Goal: Task Accomplishment & Management: Use online tool/utility

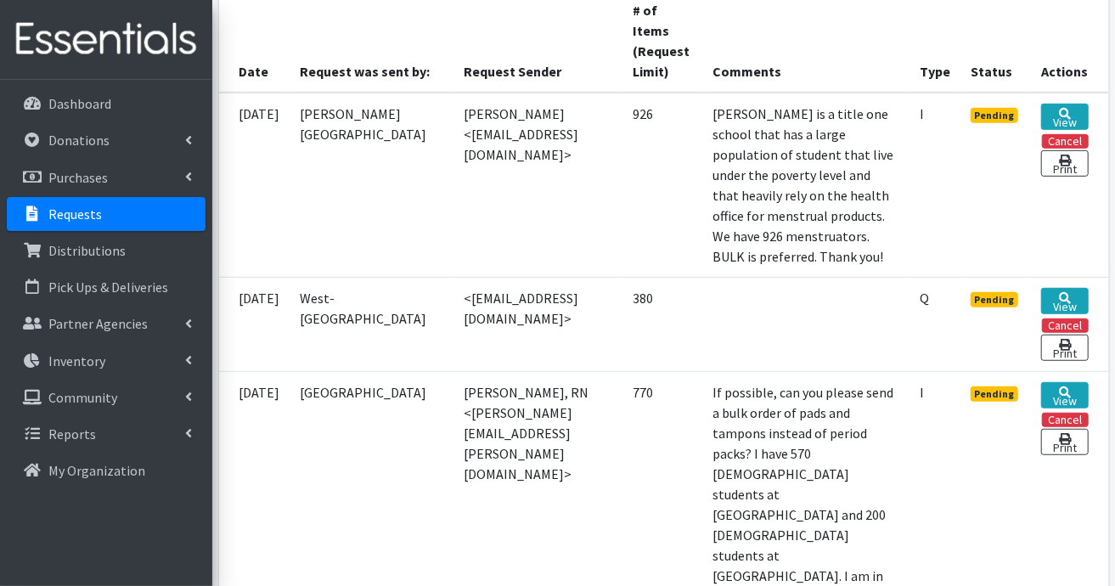
scroll to position [510, 0]
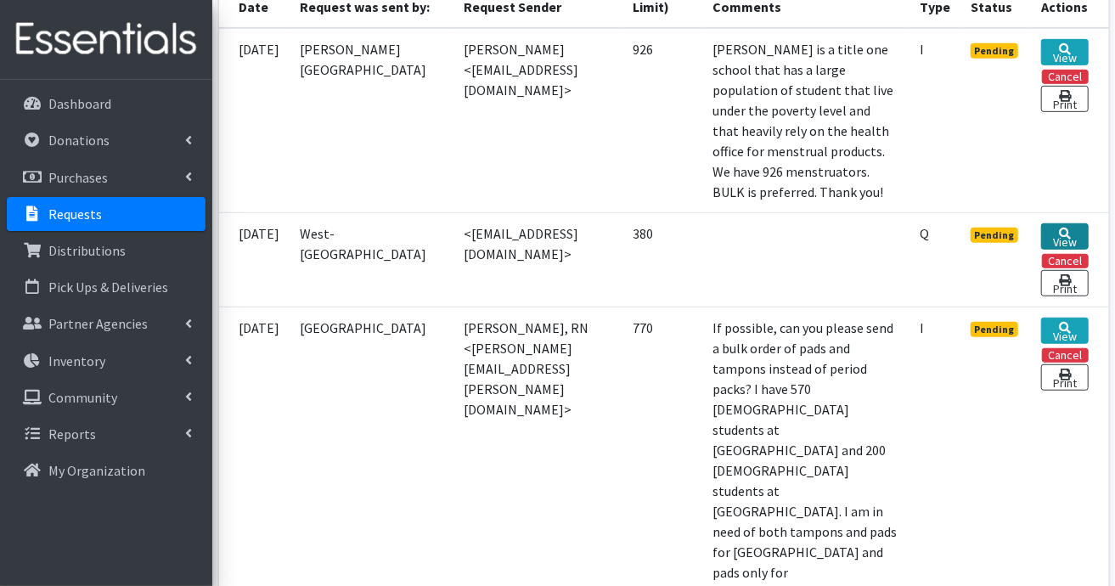
click at [1072, 250] on link "View" at bounding box center [1064, 236] width 47 height 26
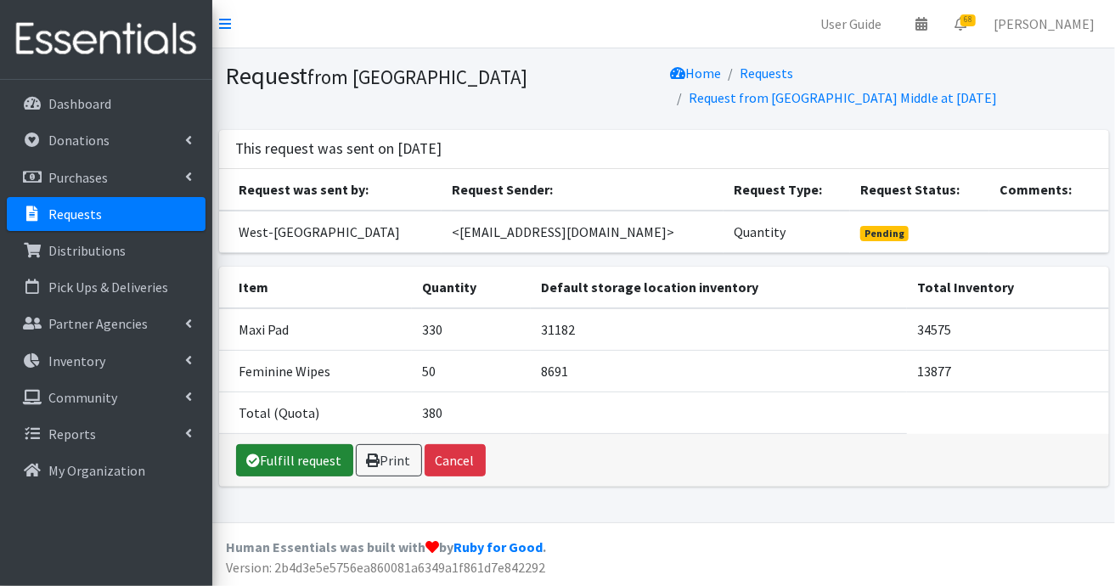
click at [298, 444] on link "Fulfill request" at bounding box center [294, 460] width 117 height 32
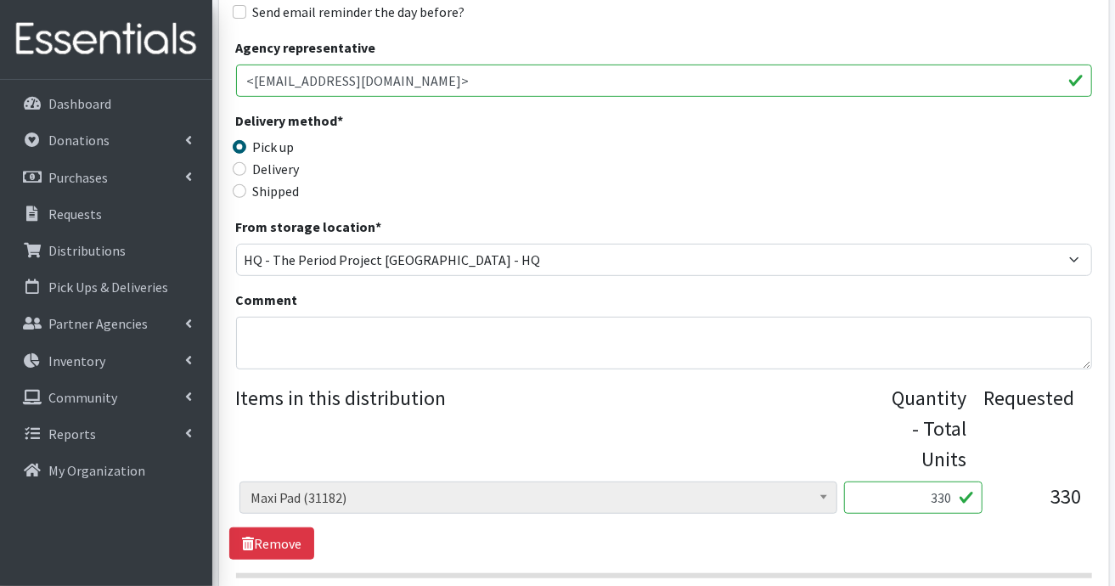
scroll to position [425, 0]
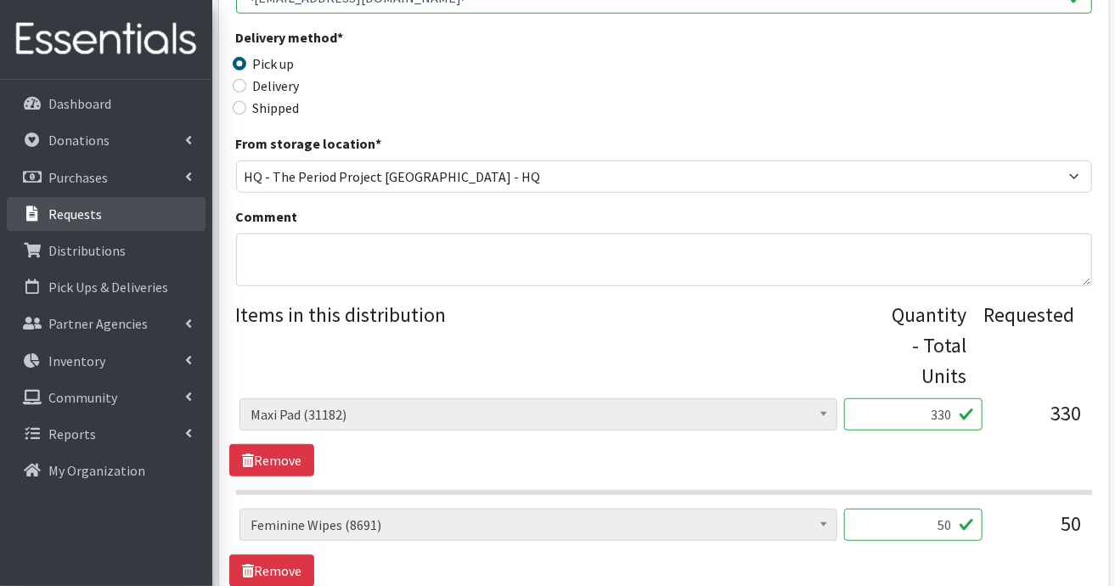
click at [78, 212] on p "Requests" at bounding box center [75, 214] width 54 height 17
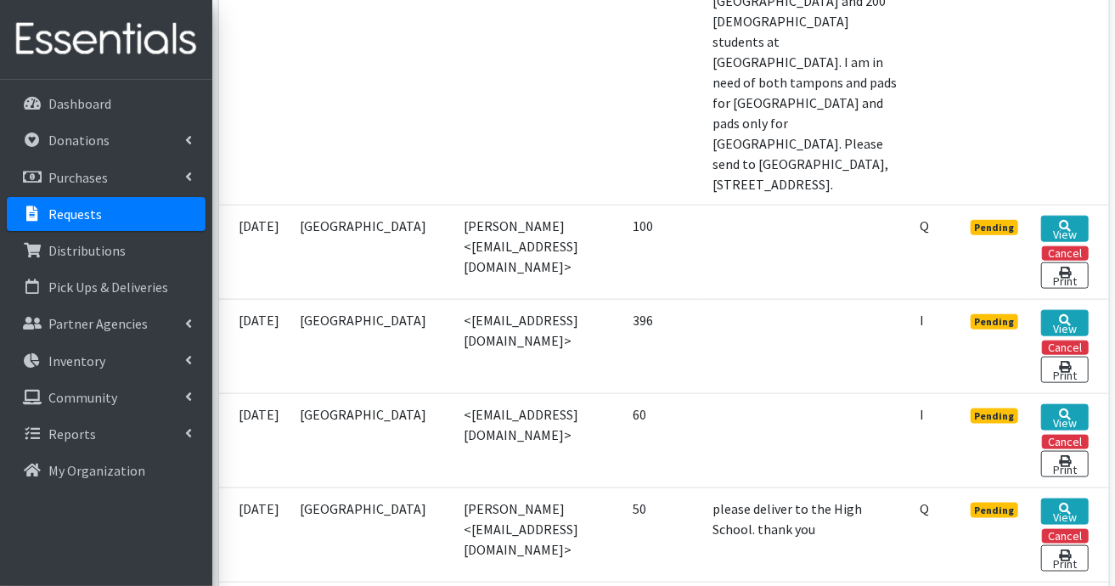
scroll to position [934, 0]
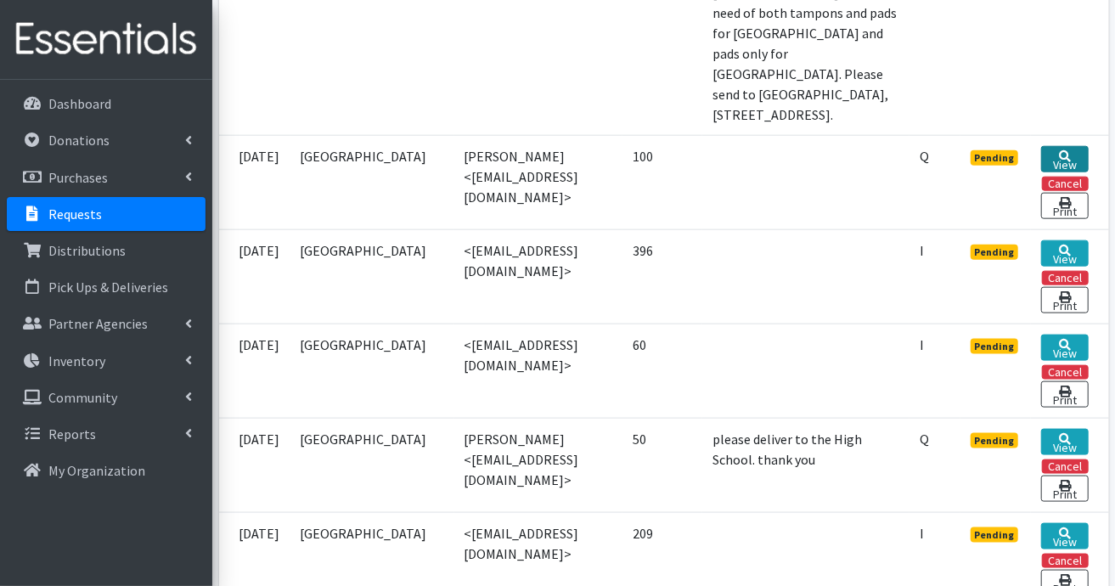
click at [1065, 172] on link "View" at bounding box center [1064, 159] width 47 height 26
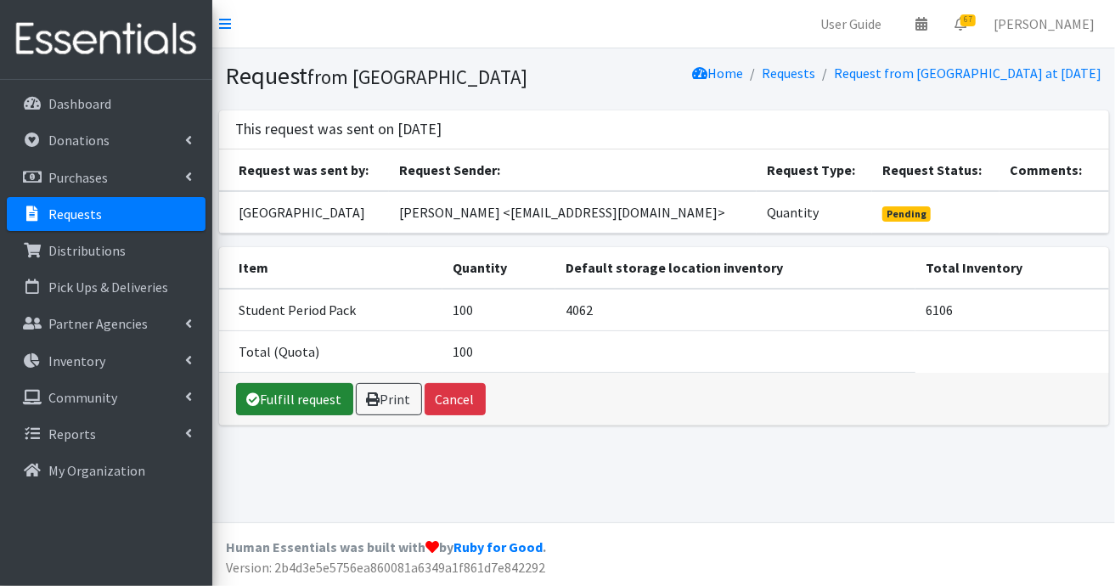
click at [258, 415] on link "Fulfill request" at bounding box center [294, 399] width 117 height 32
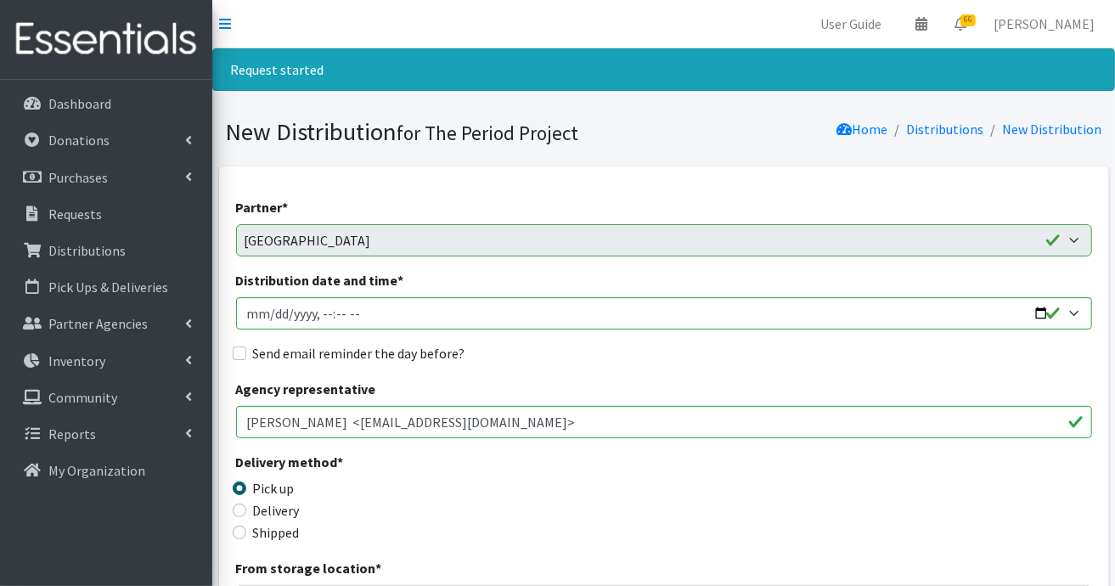
click at [287, 513] on label "Delivery" at bounding box center [276, 510] width 47 height 20
click at [246, 513] on input "Delivery" at bounding box center [240, 511] width 14 height 14
radio input "true"
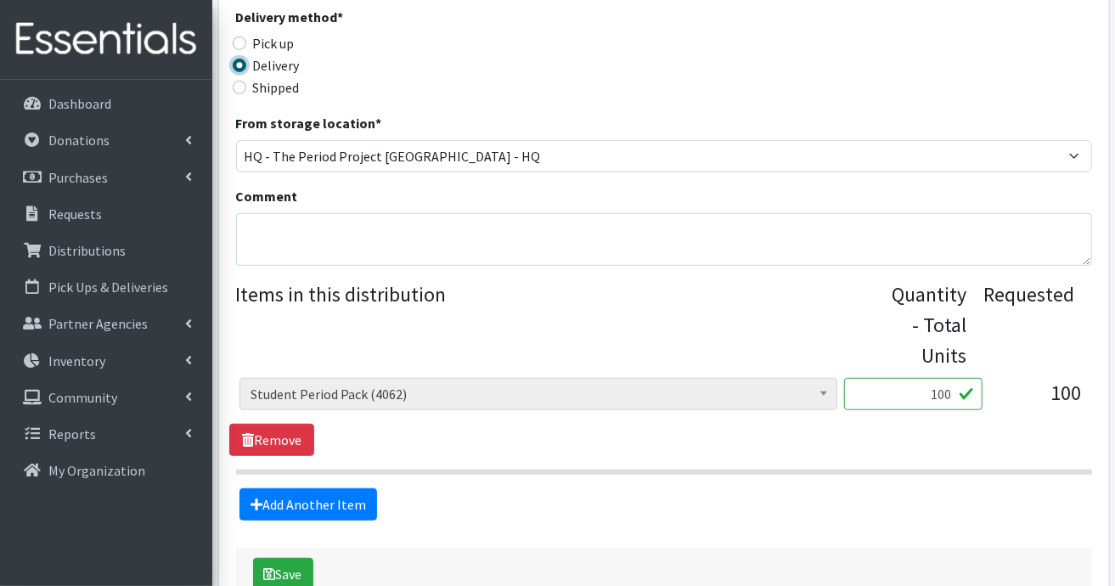
scroll to position [510, 0]
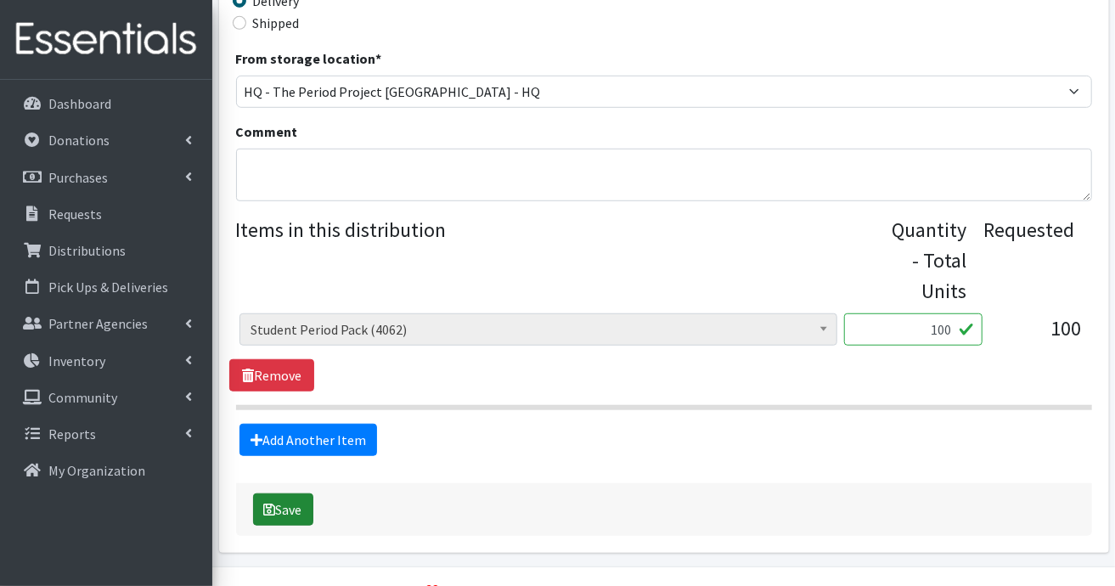
click at [291, 513] on button "Save" at bounding box center [283, 509] width 60 height 32
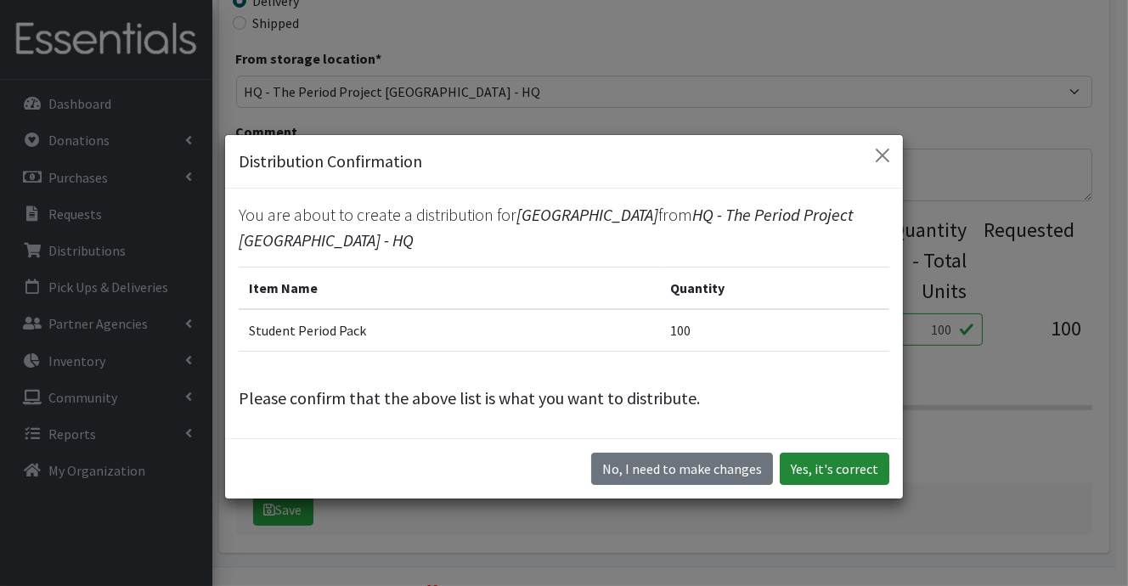
click at [841, 465] on button "Yes, it's correct" at bounding box center [835, 469] width 110 height 32
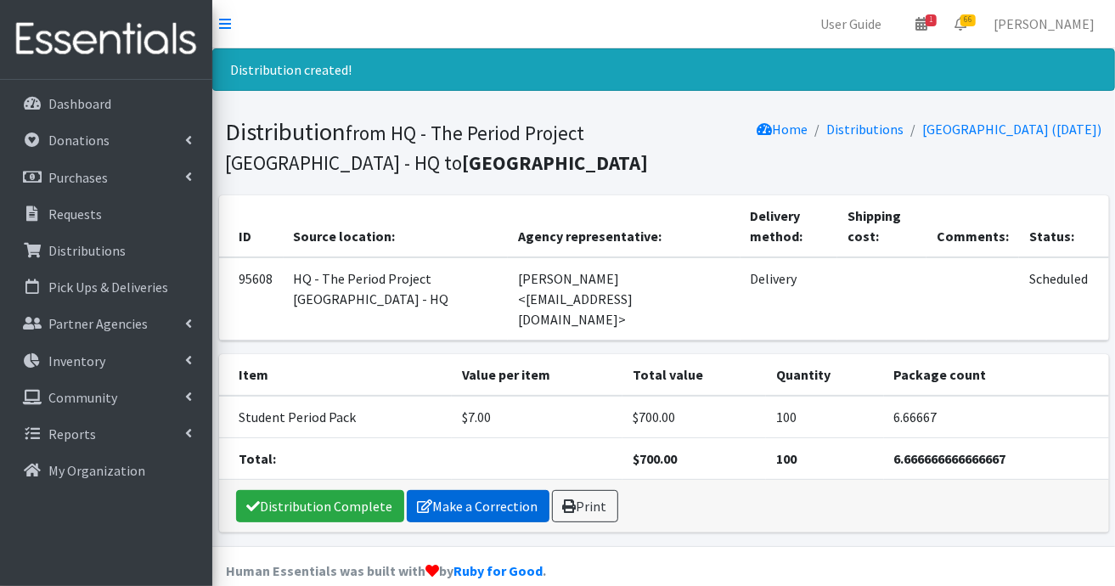
click at [476, 510] on link "Make a Correction" at bounding box center [478, 506] width 143 height 32
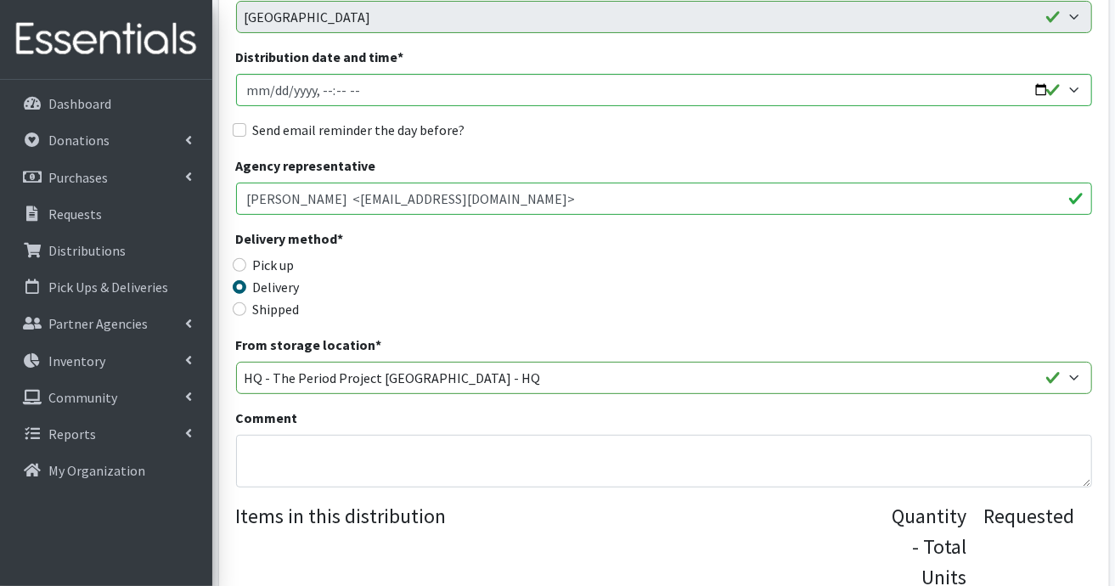
scroll to position [340, 0]
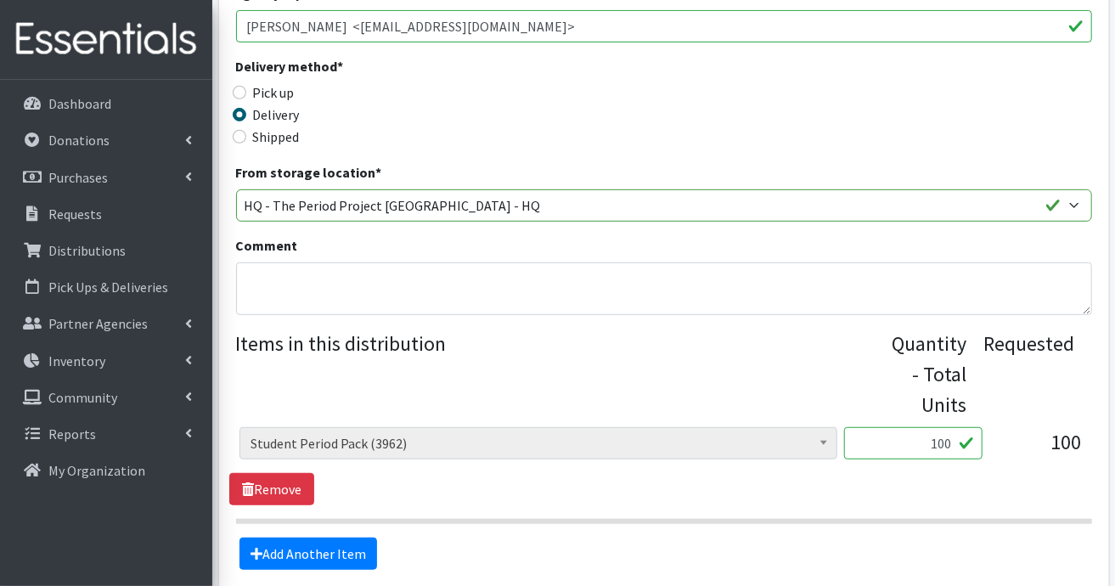
click at [956, 435] on input "100" at bounding box center [913, 443] width 138 height 32
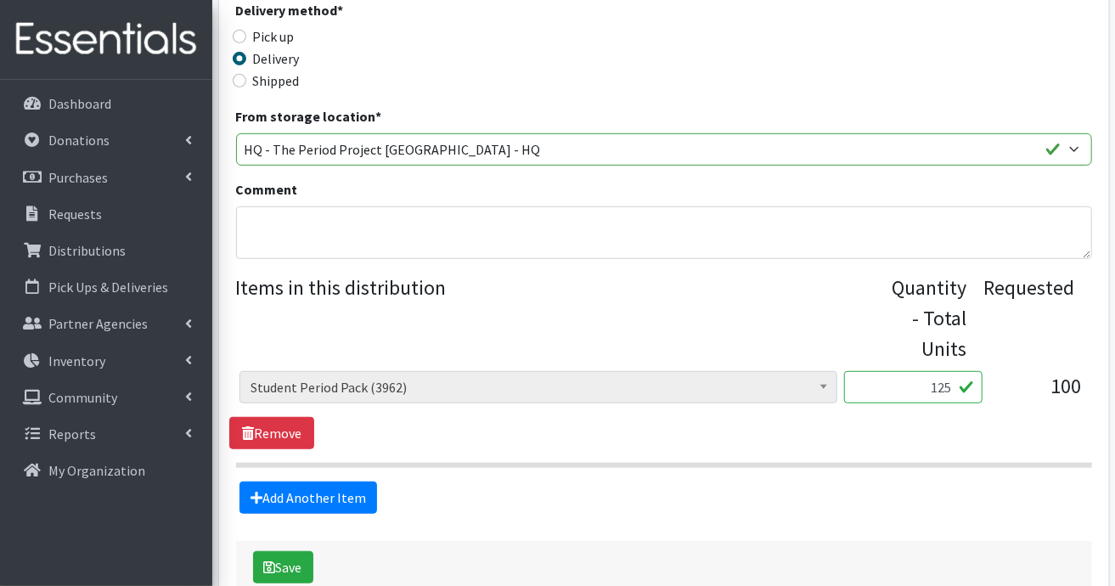
scroll to position [425, 0]
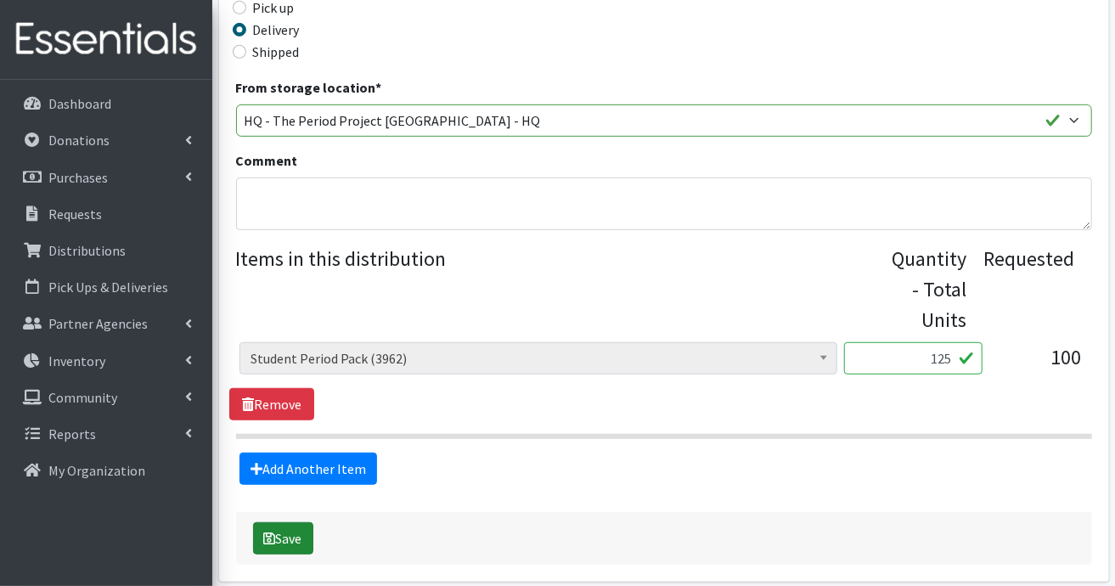
type input "125"
click at [296, 538] on button "Save" at bounding box center [283, 538] width 60 height 32
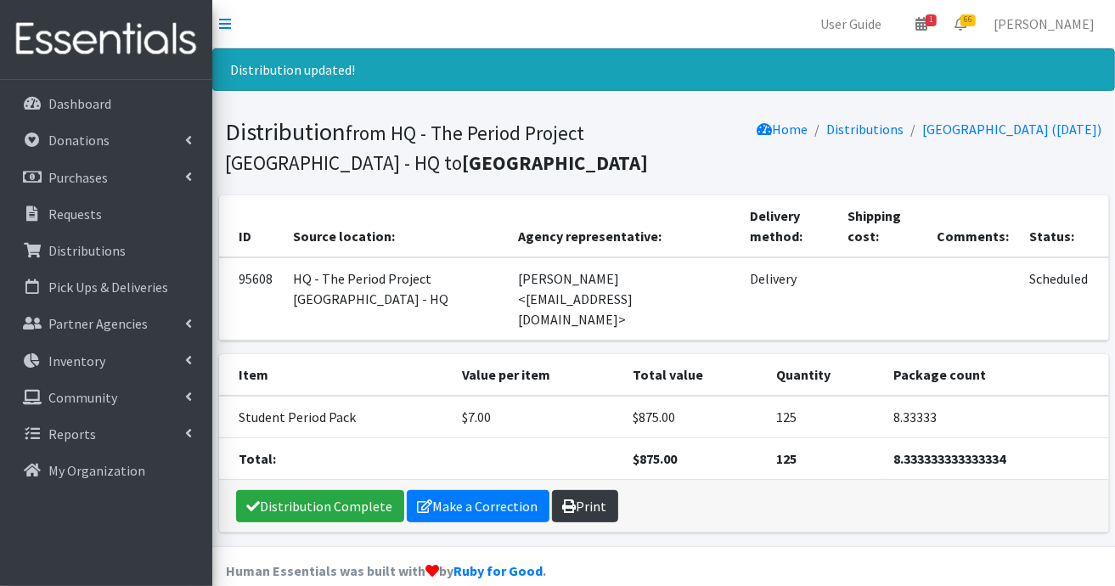
click at [585, 510] on link "Print" at bounding box center [585, 506] width 66 height 32
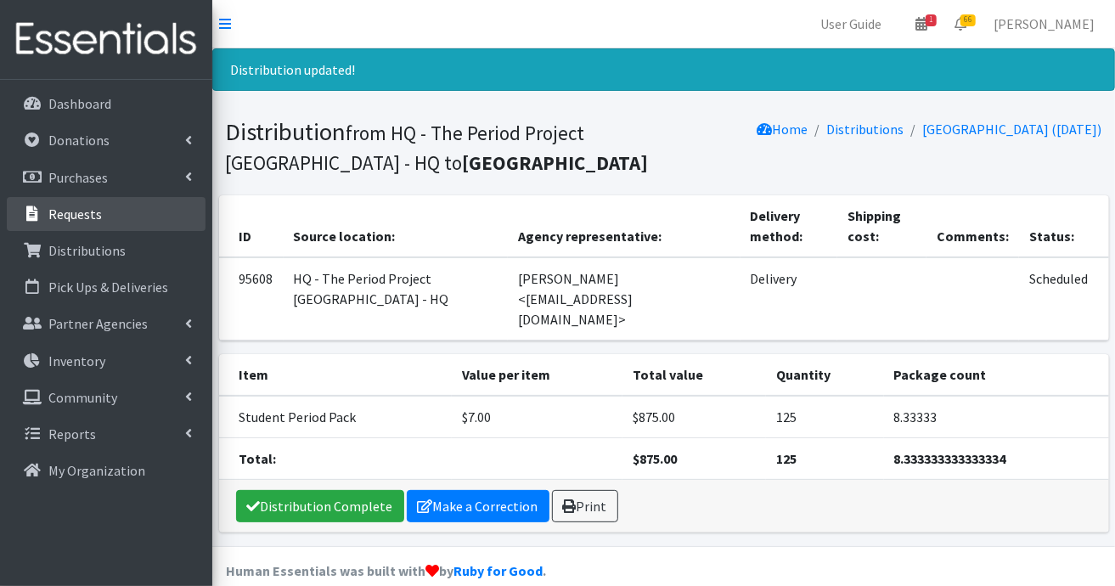
click at [63, 217] on p "Requests" at bounding box center [75, 214] width 54 height 17
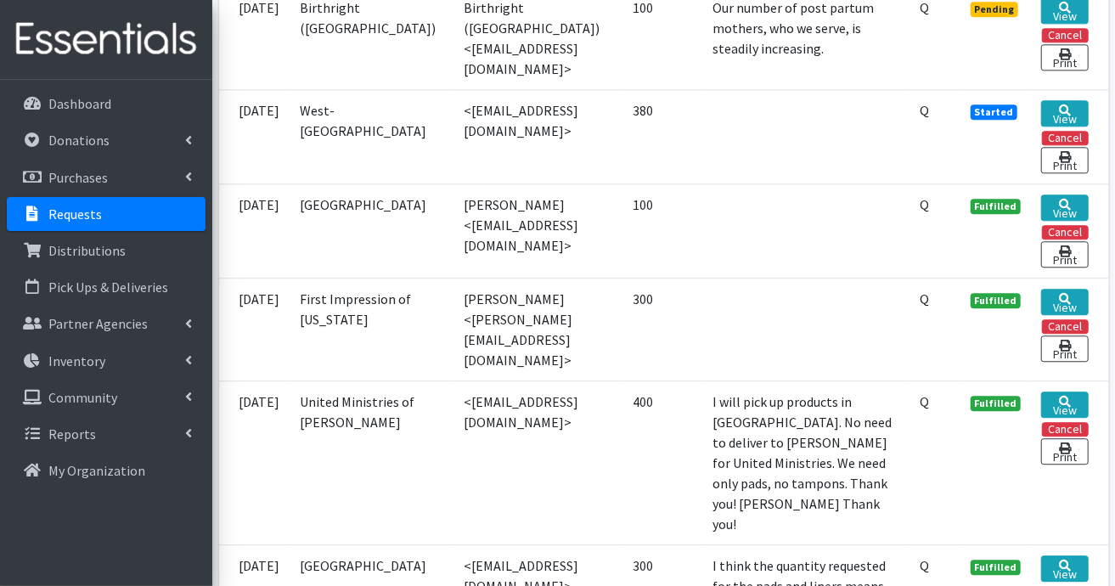
scroll to position [2123, 0]
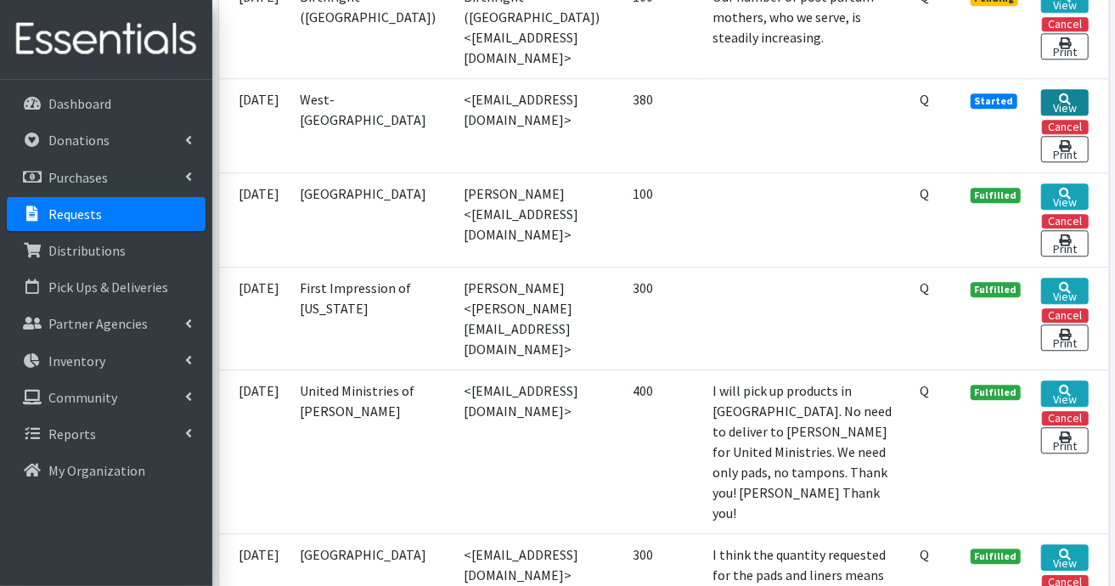
click at [1070, 116] on link "View" at bounding box center [1064, 102] width 47 height 26
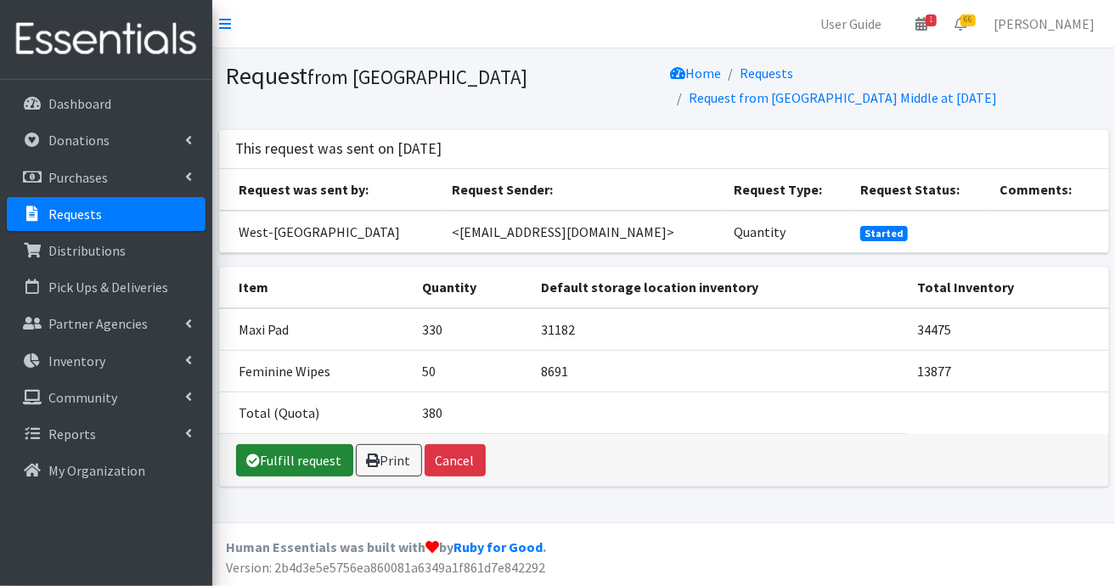
click at [301, 444] on link "Fulfill request" at bounding box center [294, 460] width 117 height 32
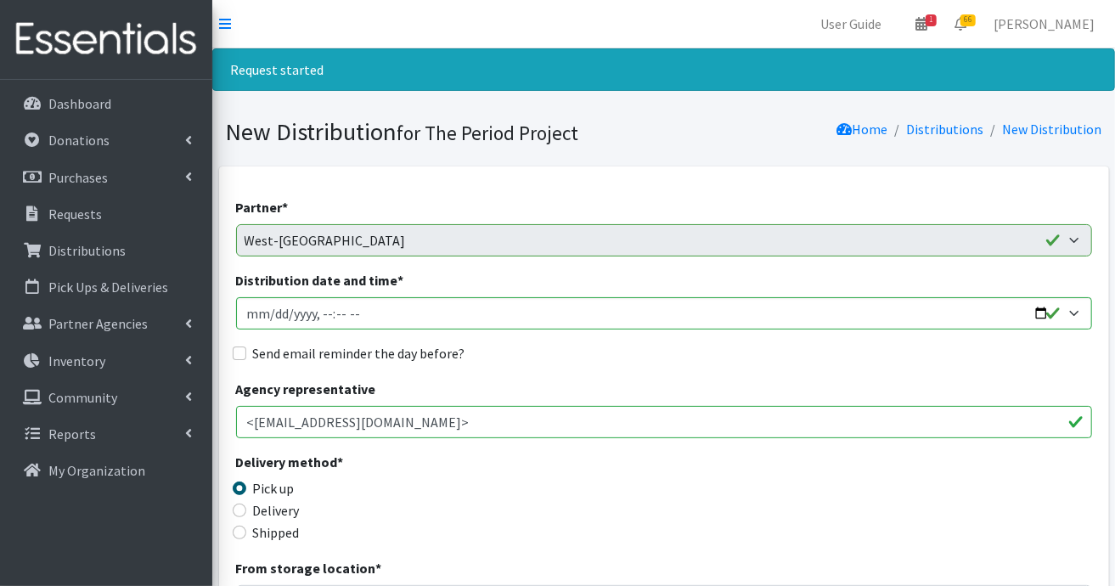
click at [277, 536] on label "Shipped" at bounding box center [276, 532] width 47 height 20
click at [246, 536] on input "Shipped" at bounding box center [240, 533] width 14 height 14
radio input "true"
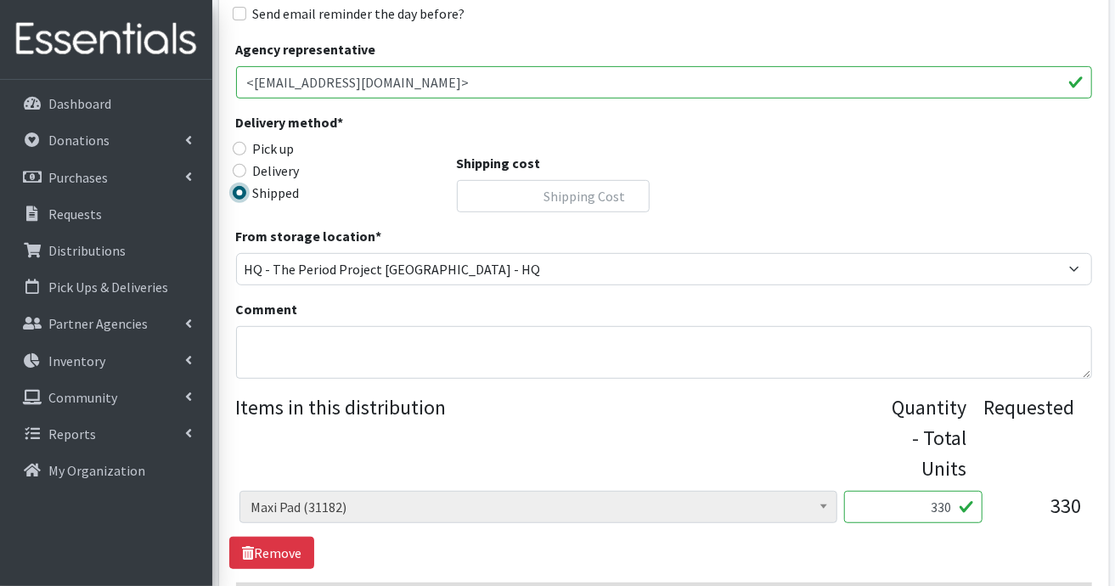
scroll to position [595, 0]
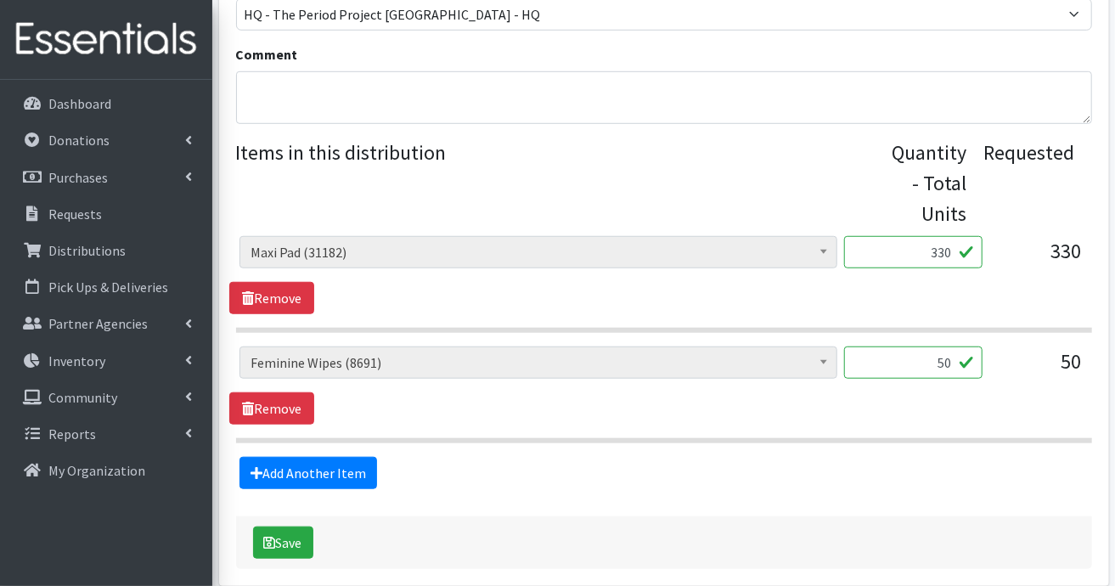
click at [955, 252] on input "330" at bounding box center [913, 252] width 138 height 32
type input "360"
click at [284, 540] on button "Save" at bounding box center [283, 543] width 60 height 32
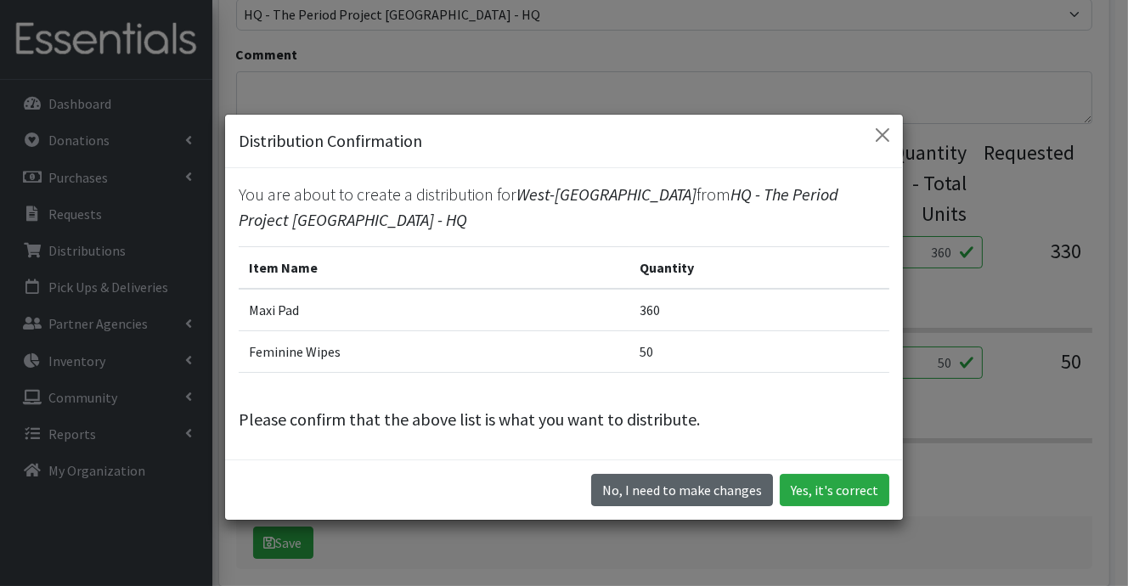
click at [662, 490] on button "No, I need to make changes" at bounding box center [682, 490] width 182 height 32
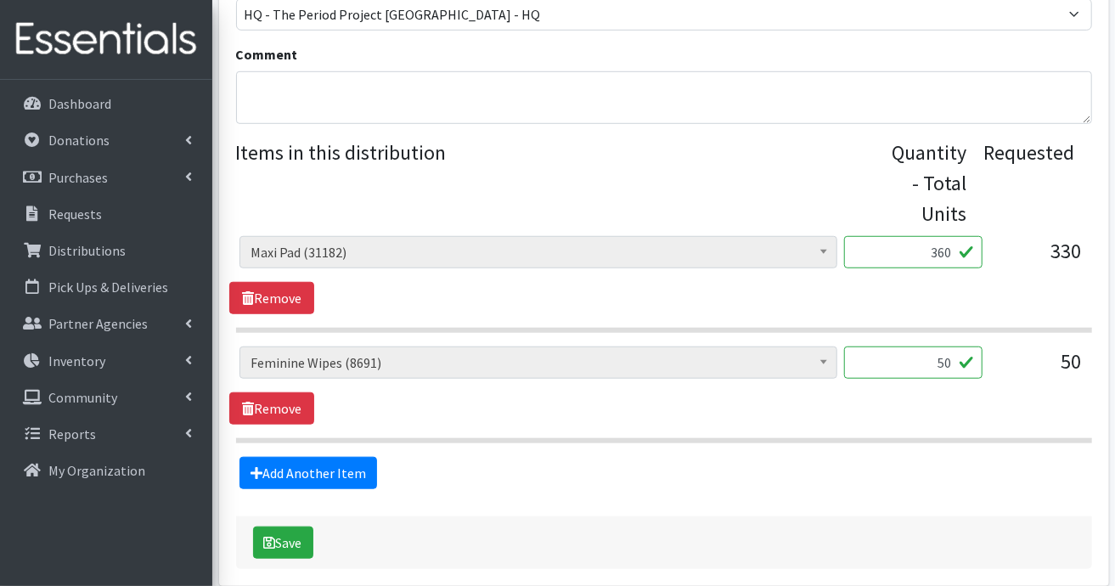
click at [955, 360] on input "50" at bounding box center [913, 363] width 138 height 32
type input "5"
type input "100"
click at [299, 538] on button "Save" at bounding box center [283, 543] width 60 height 32
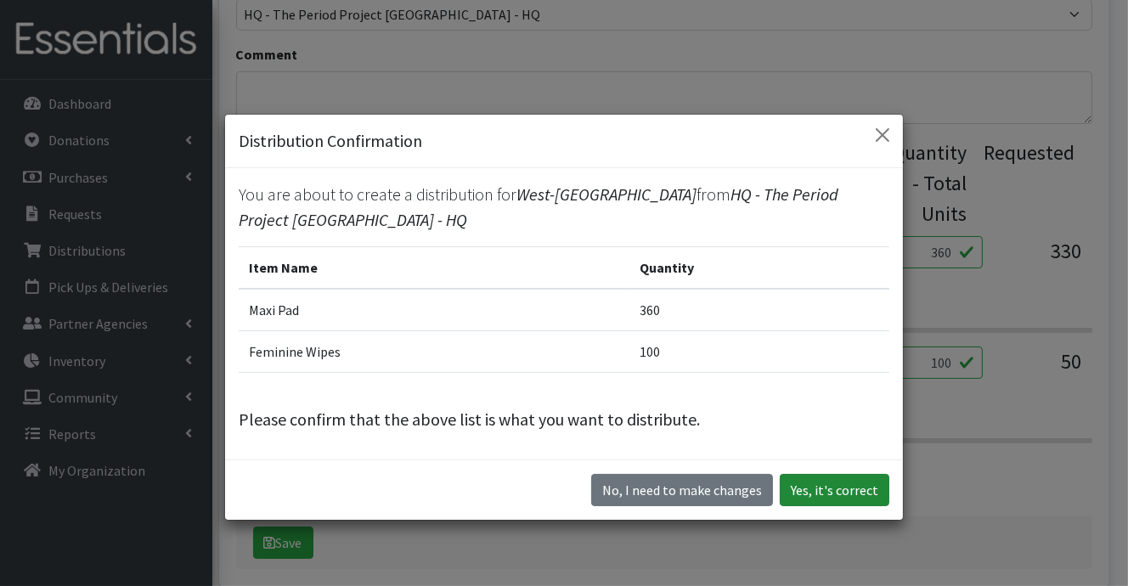
click at [836, 488] on button "Yes, it's correct" at bounding box center [835, 490] width 110 height 32
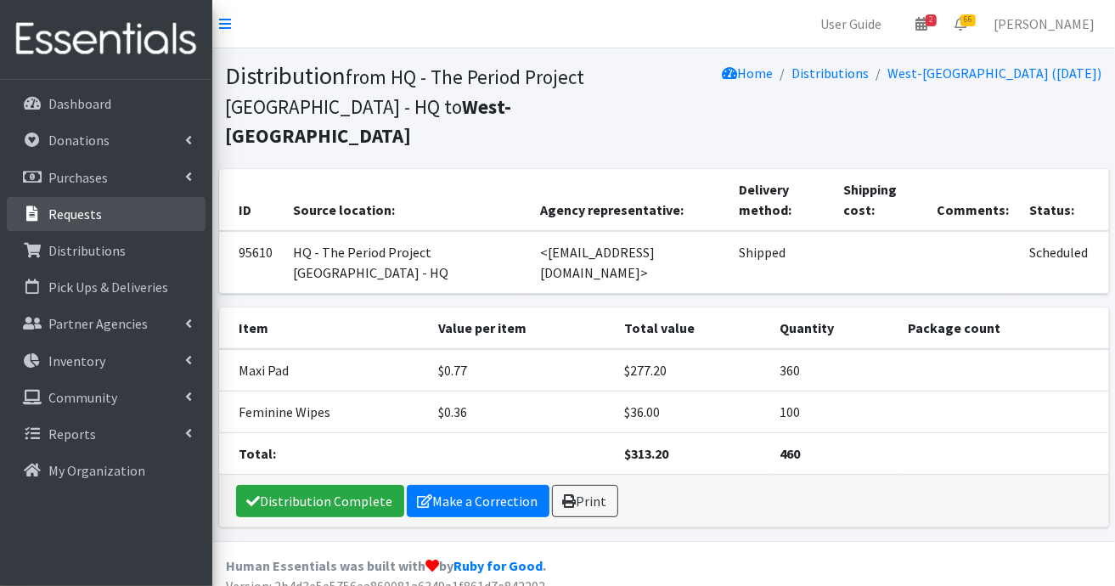
click at [105, 211] on link "Requests" at bounding box center [106, 214] width 199 height 34
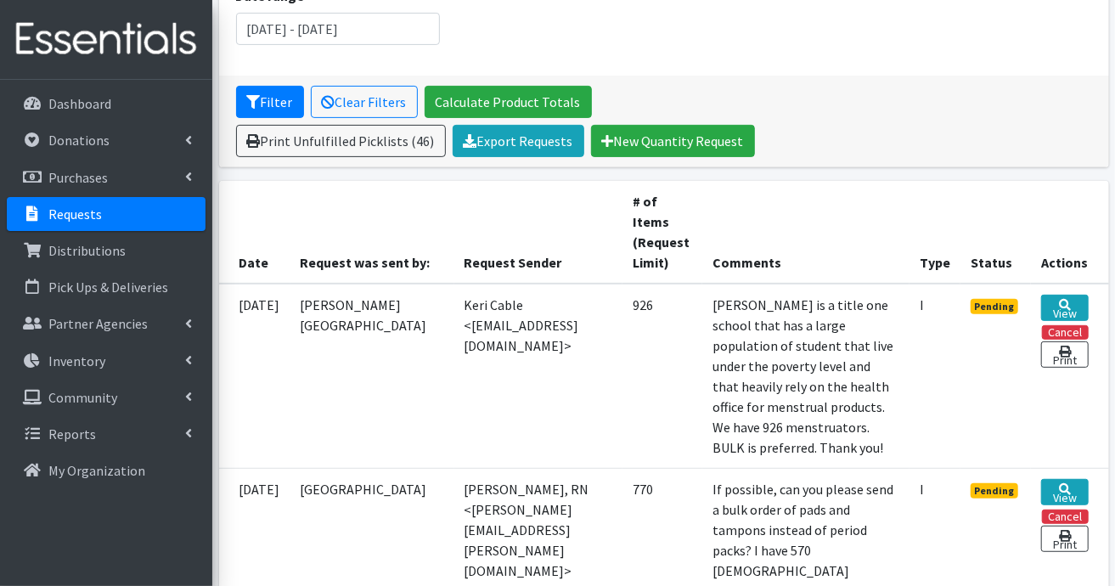
scroll to position [255, 0]
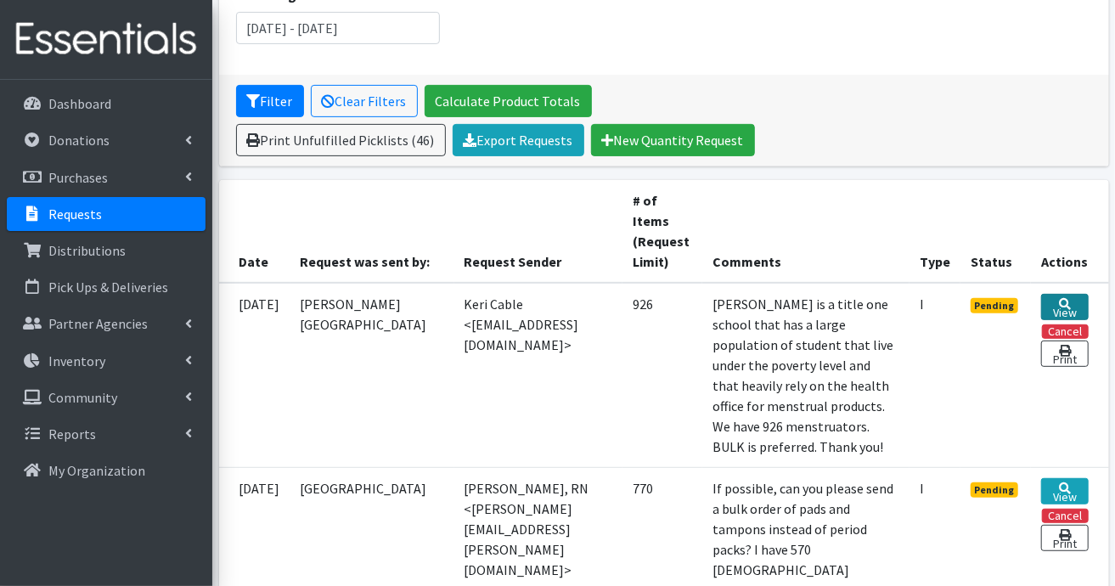
click at [1061, 307] on link "View" at bounding box center [1064, 307] width 47 height 26
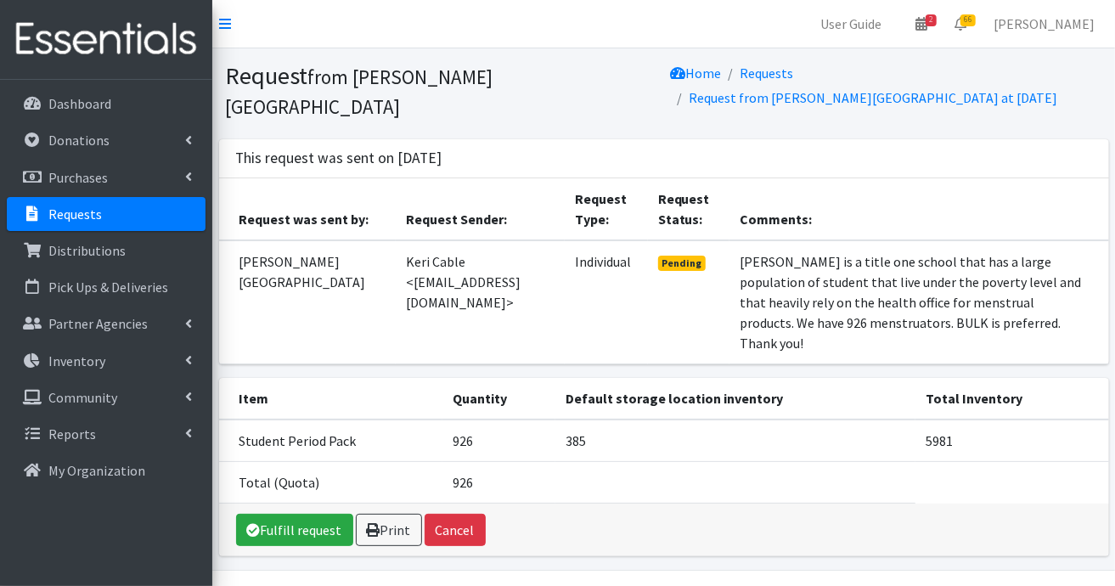
click at [107, 222] on link "Requests" at bounding box center [106, 214] width 199 height 34
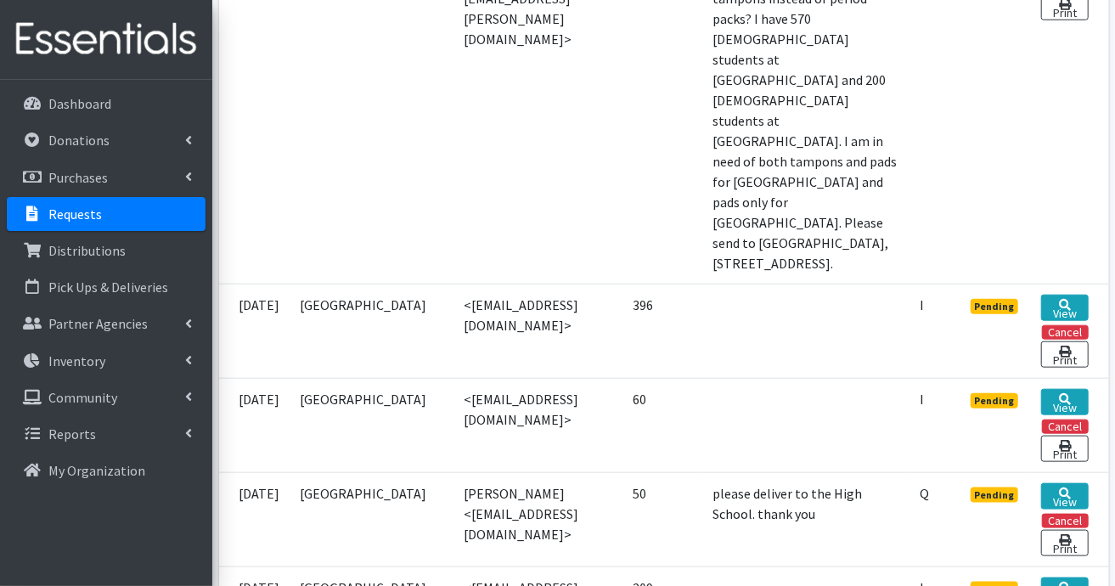
scroll to position [849, 0]
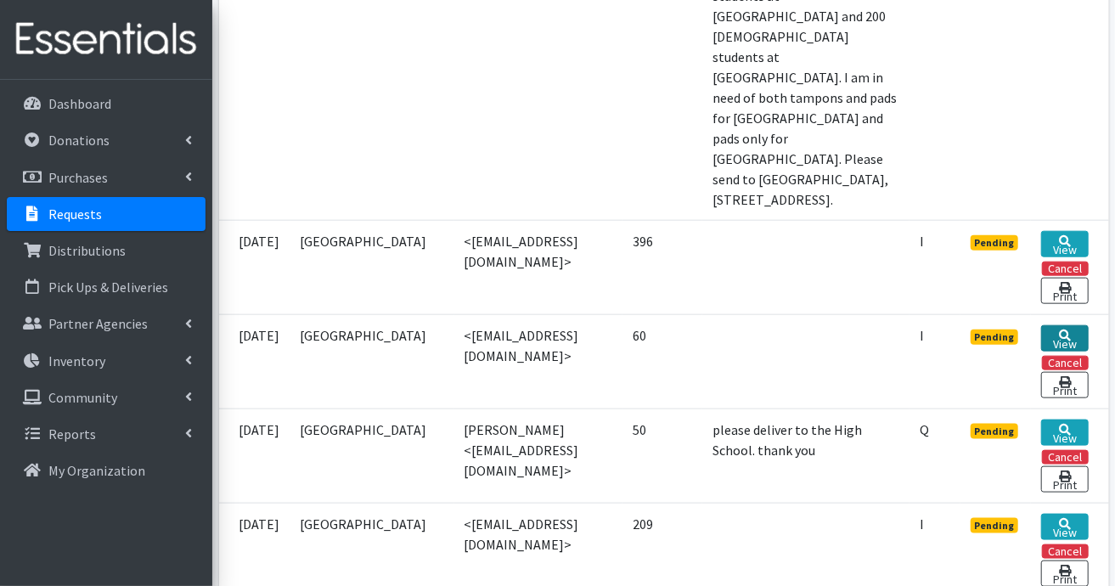
click at [1067, 352] on link "View" at bounding box center [1064, 338] width 47 height 26
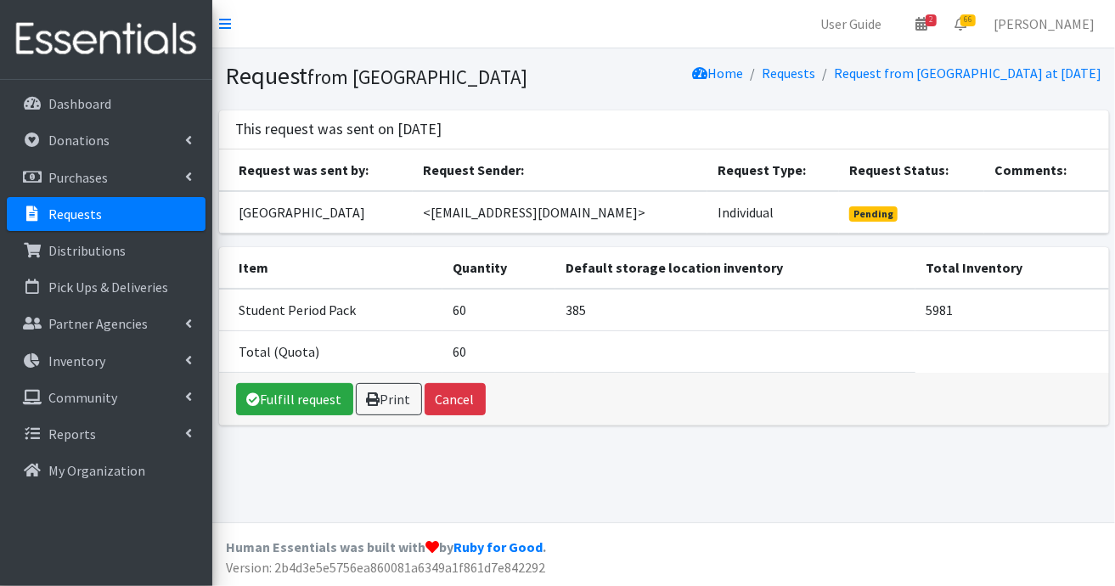
click at [127, 212] on link "Requests" at bounding box center [106, 214] width 199 height 34
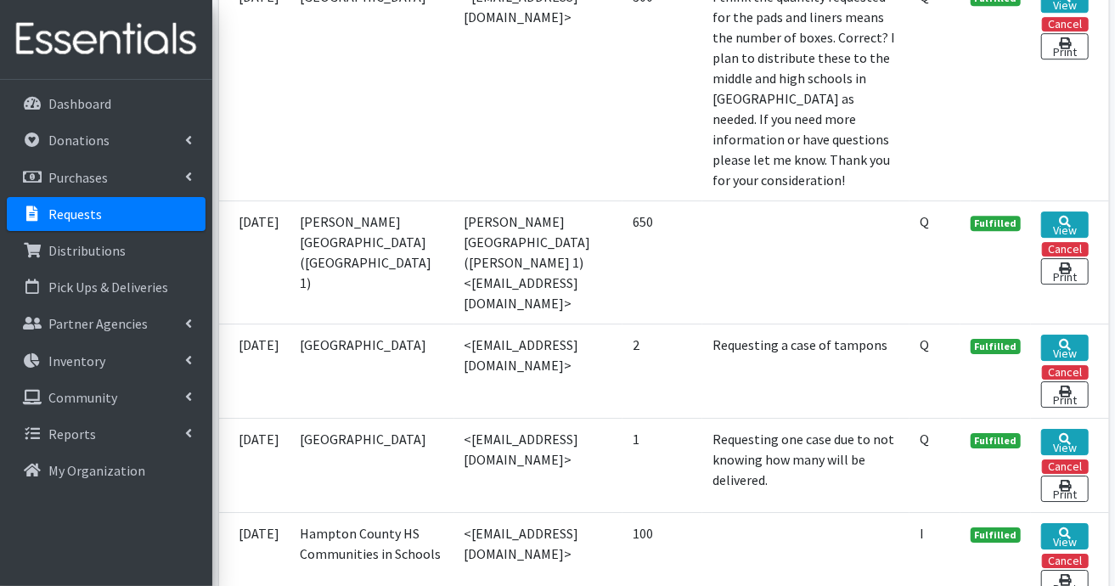
scroll to position [2548, 0]
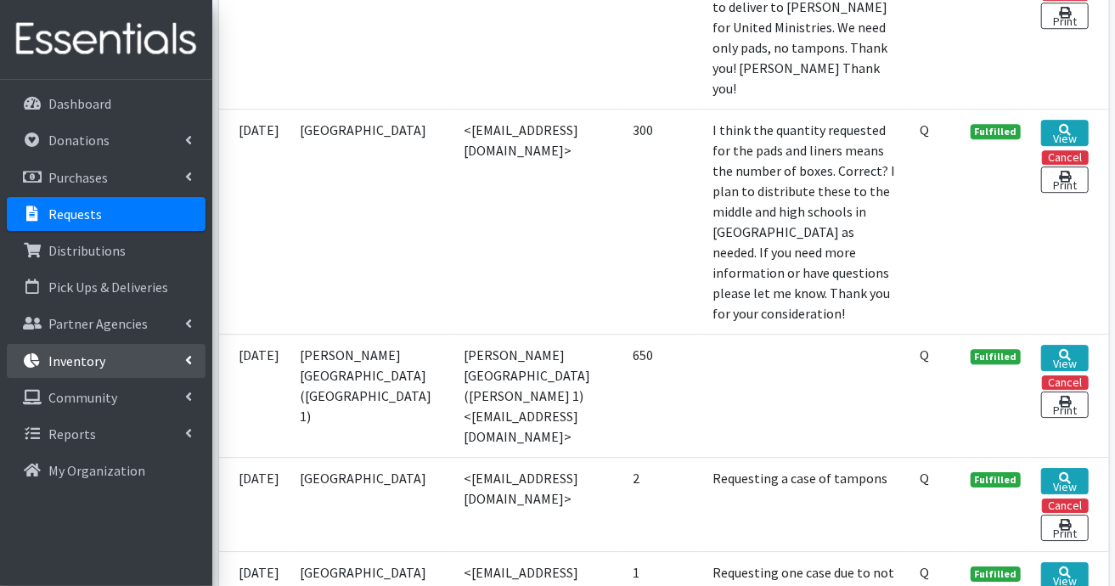
click at [63, 368] on p "Inventory" at bounding box center [76, 360] width 57 height 17
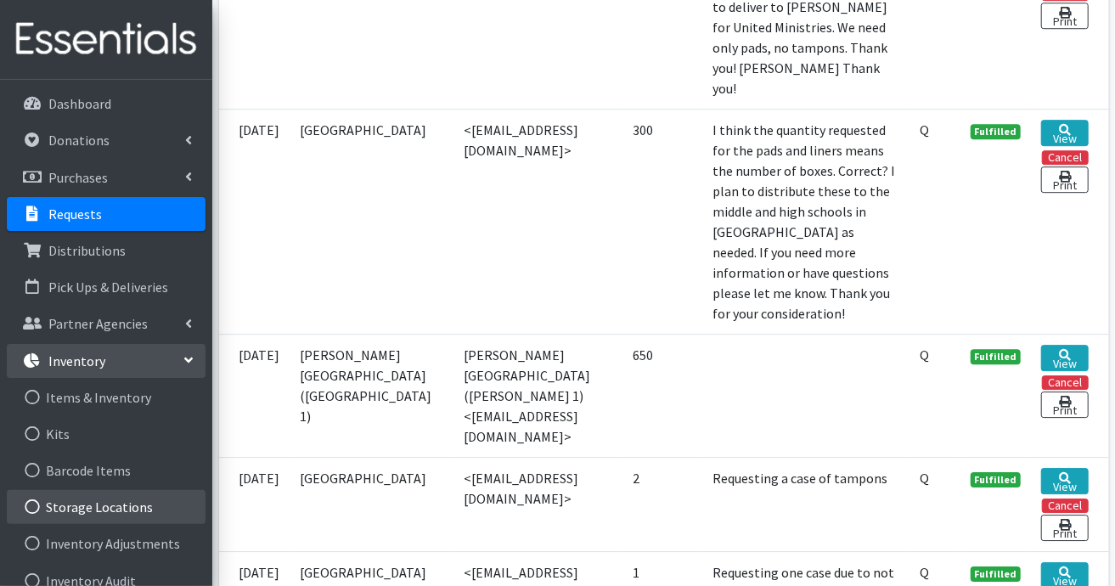
scroll to position [129, 0]
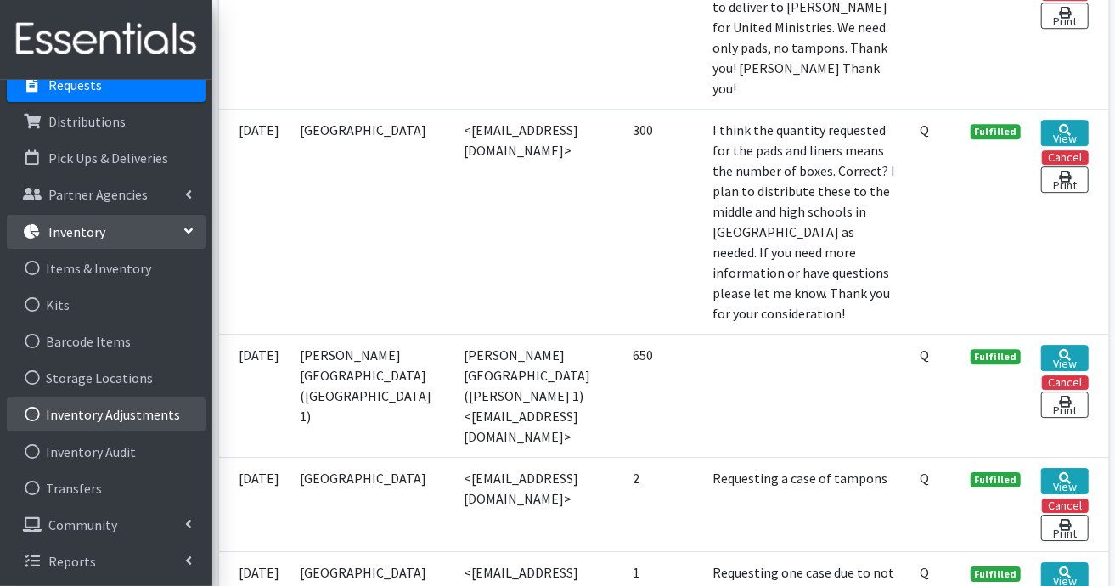
click at [153, 418] on link "Inventory Adjustments" at bounding box center [106, 414] width 199 height 34
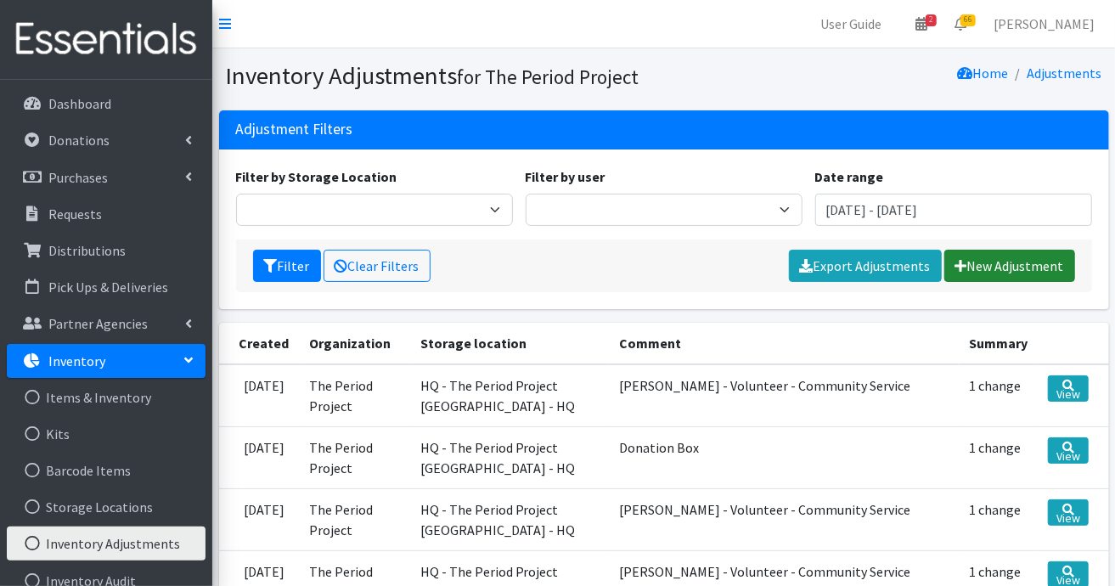
click at [995, 262] on link "New Adjustment" at bounding box center [1009, 266] width 131 height 32
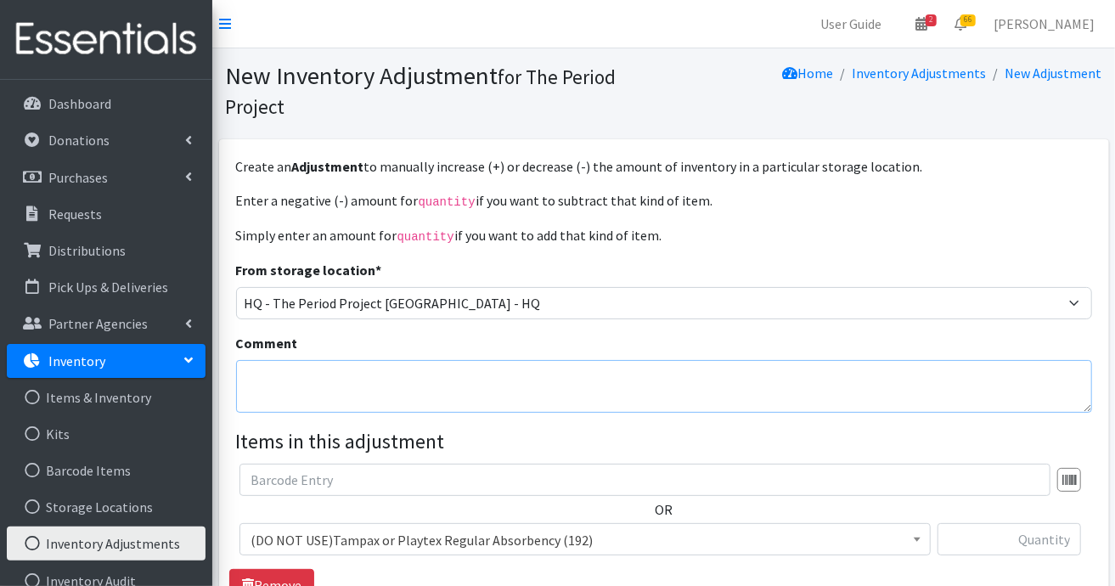
click at [820, 374] on textarea "Comment" at bounding box center [664, 386] width 856 height 53
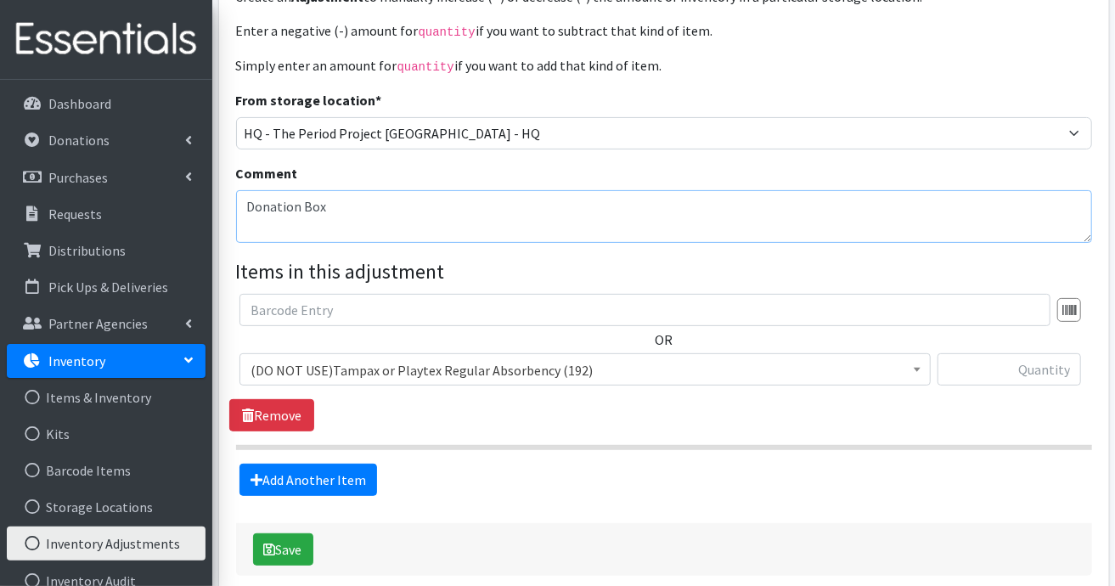
type textarea "Donation Box"
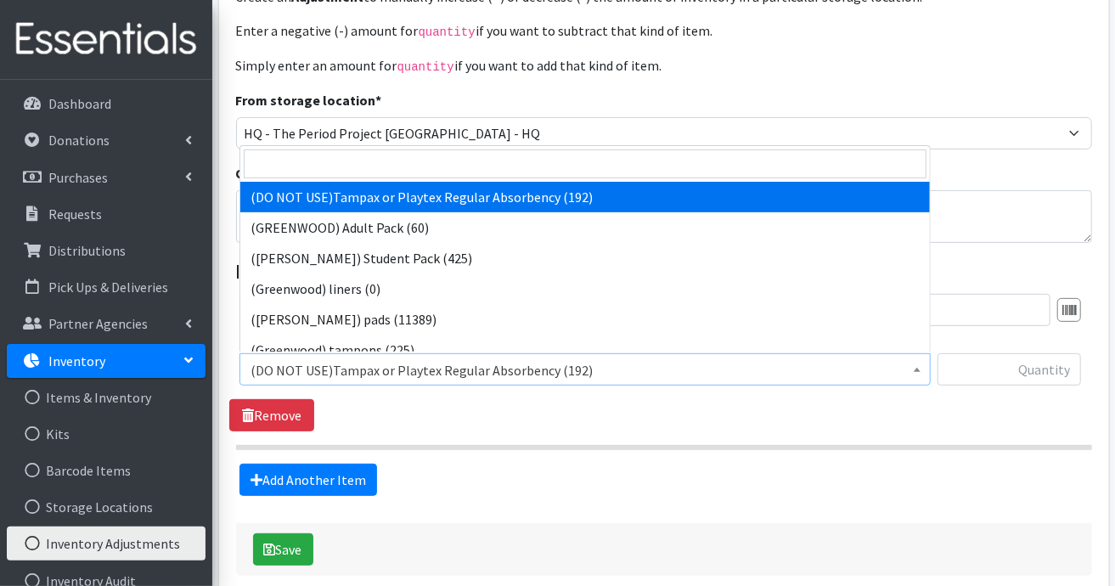
click at [922, 368] on span at bounding box center [917, 367] width 17 height 26
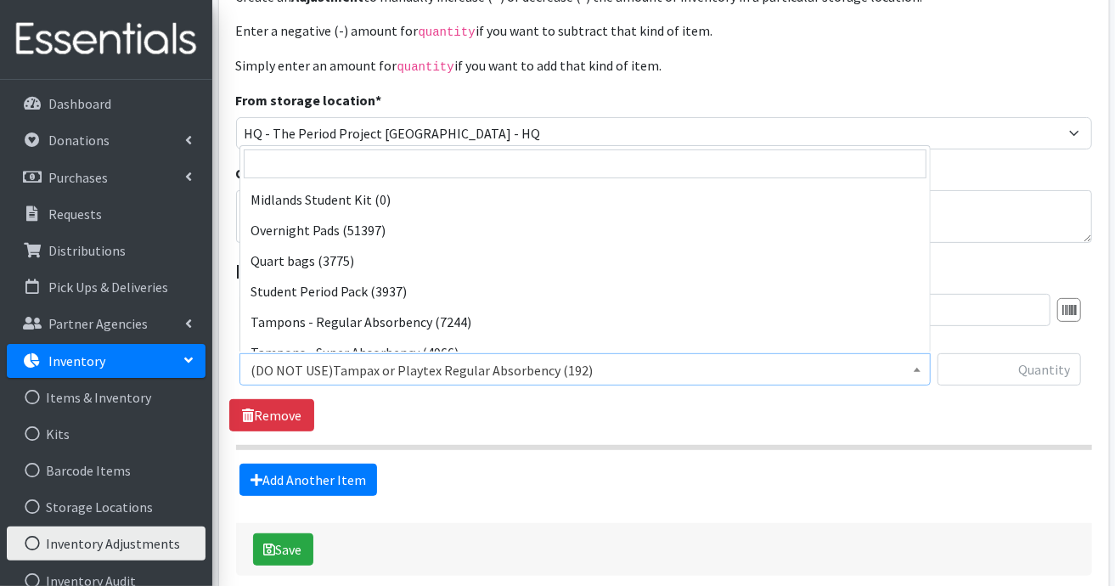
scroll to position [1529, 0]
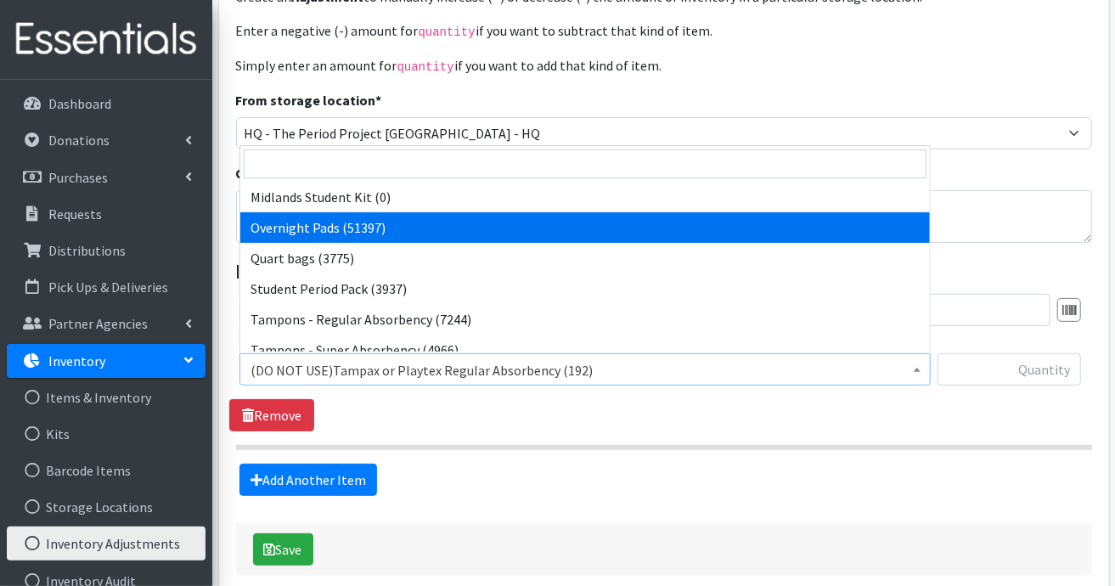
select select "7593"
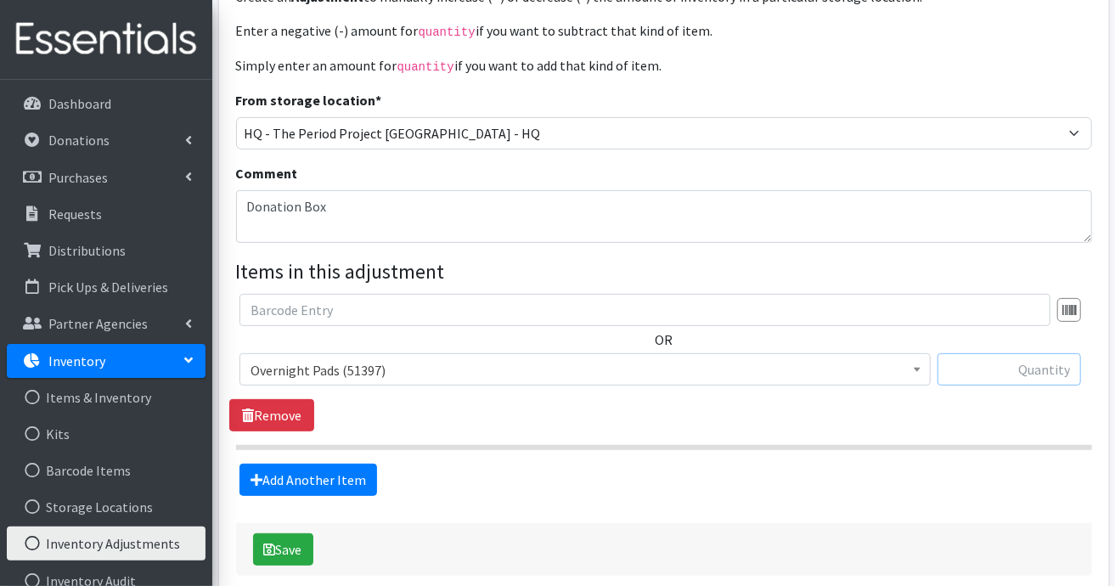
click at [1039, 373] on input "text" at bounding box center [1010, 369] width 144 height 32
type input "27"
click at [300, 544] on button "Save" at bounding box center [283, 549] width 60 height 32
